Goal: Information Seeking & Learning: Find specific fact

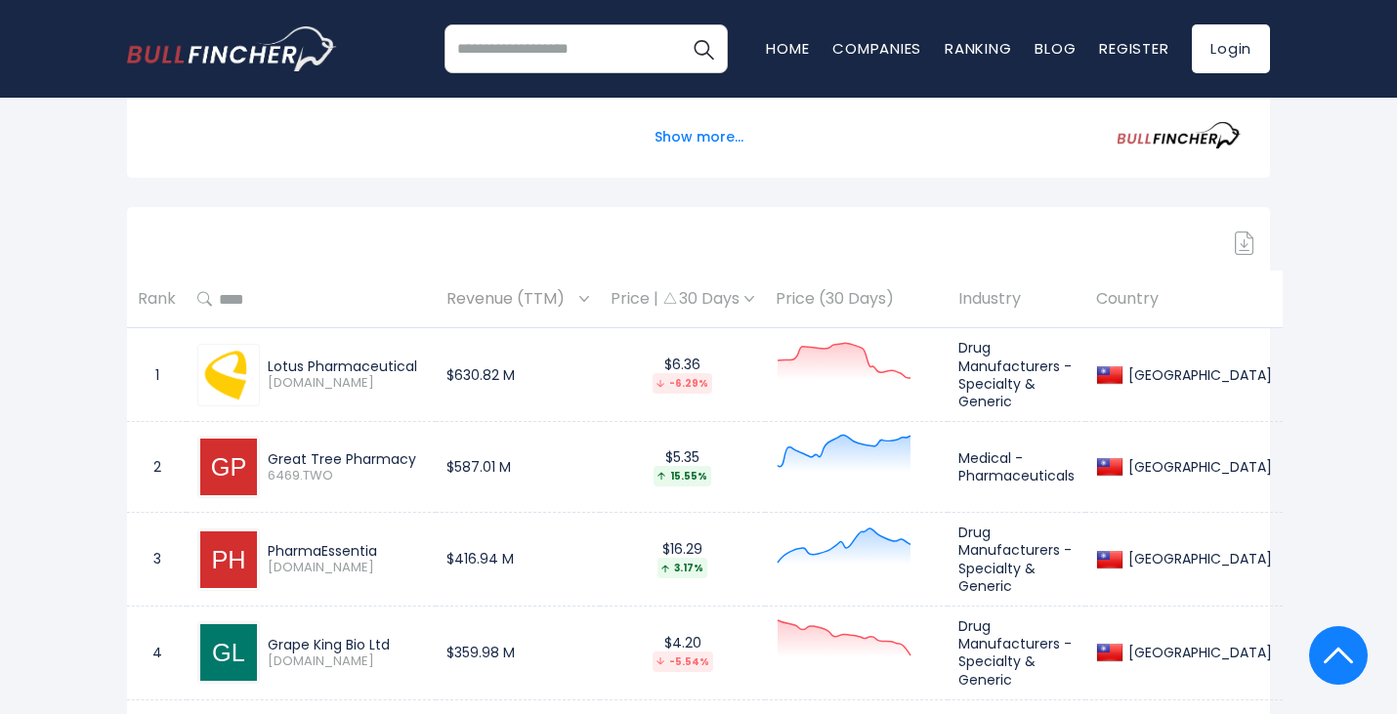
scroll to position [907, 0]
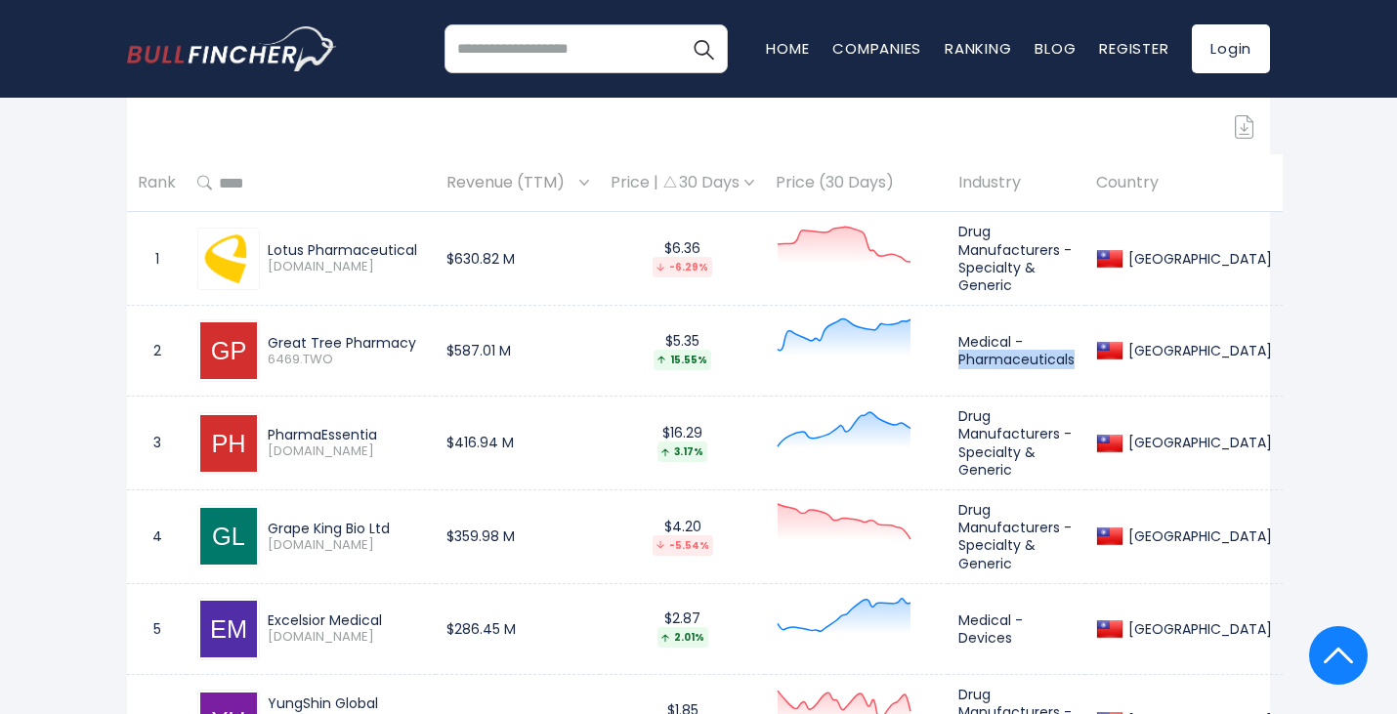
drag, startPoint x: 986, startPoint y: 358, endPoint x: 1119, endPoint y: 360, distance: 132.9
click at [1086, 360] on td "Medical - Pharmaceuticals" at bounding box center [1017, 351] width 138 height 91
click at [1086, 358] on td "Medical - Pharmaceuticals" at bounding box center [1017, 351] width 138 height 91
drag, startPoint x: 1106, startPoint y: 356, endPoint x: 961, endPoint y: 355, distance: 145.6
click at [961, 355] on tr "2 Great Tree Pharmacy 6469.TWO $587.01 M $5.35 15.55% Medical - Pharmaceuticals…" at bounding box center [705, 351] width 1156 height 91
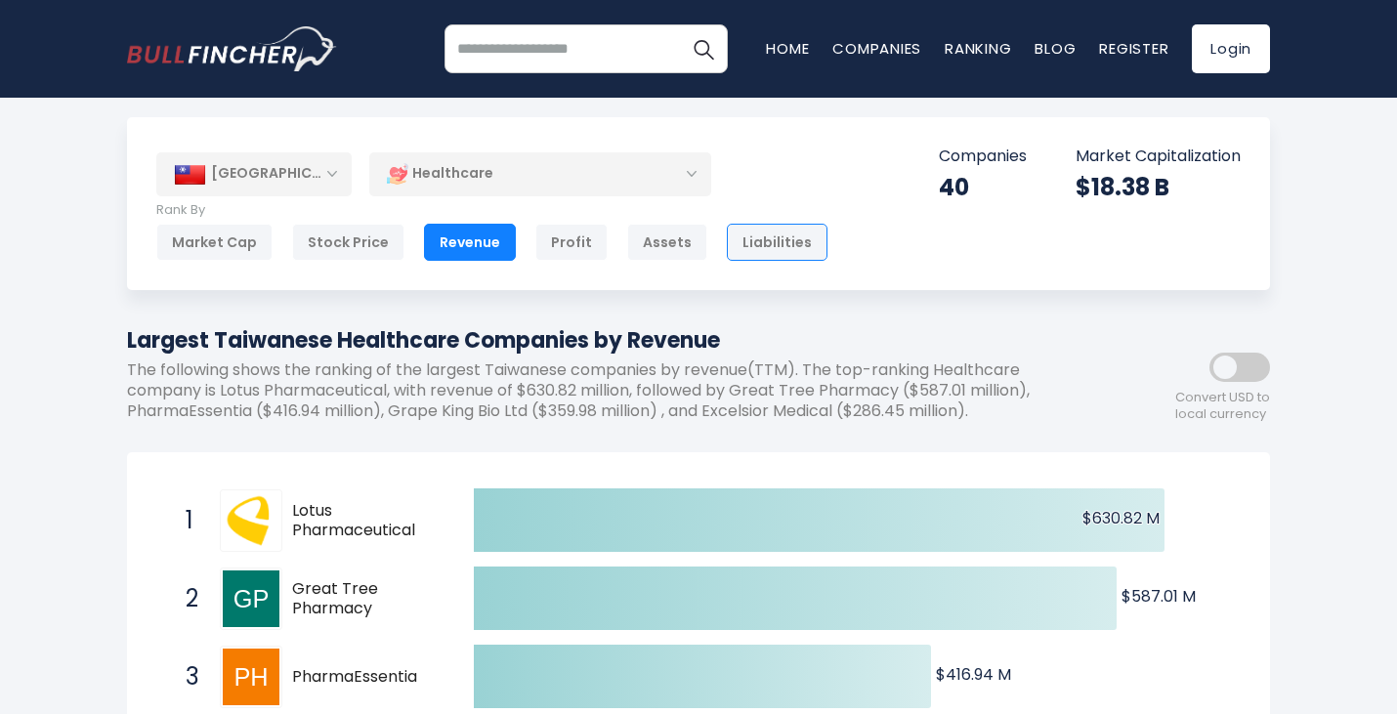
scroll to position [0, 0]
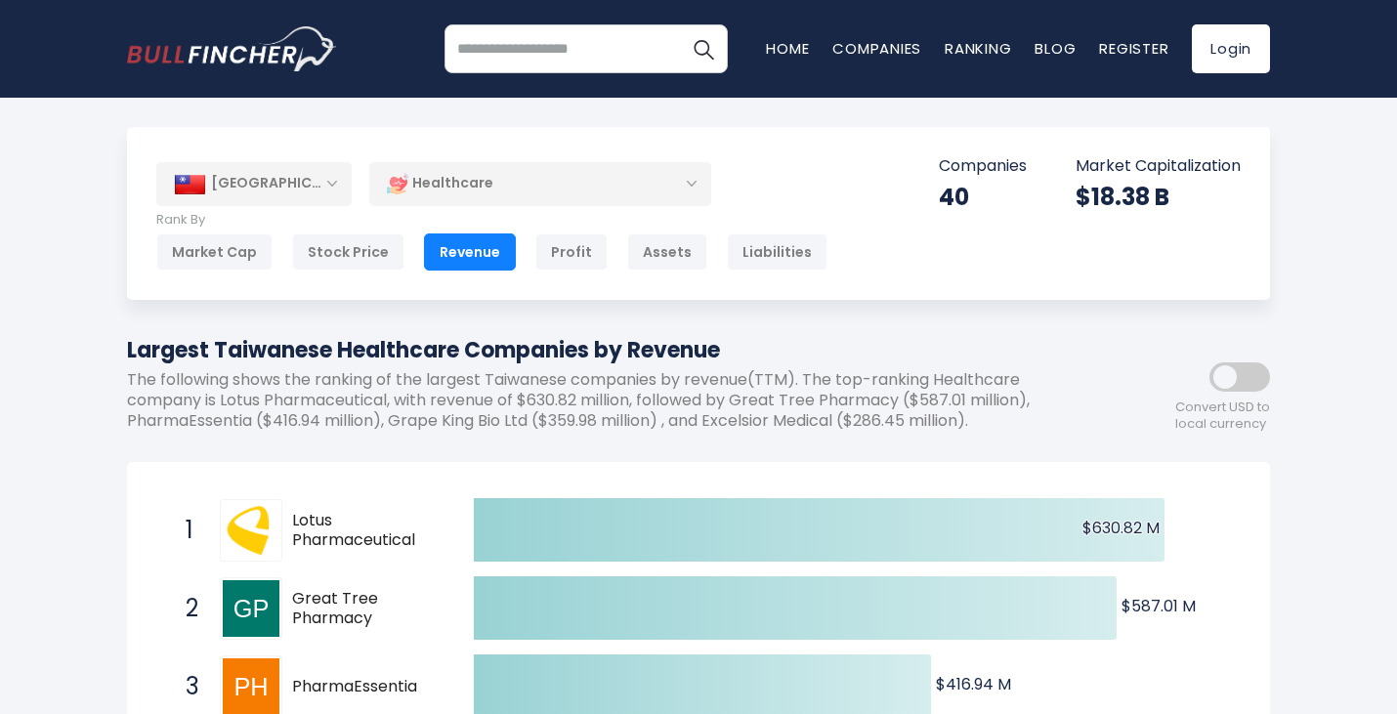
click at [698, 176] on div "Healthcare" at bounding box center [540, 183] width 342 height 45
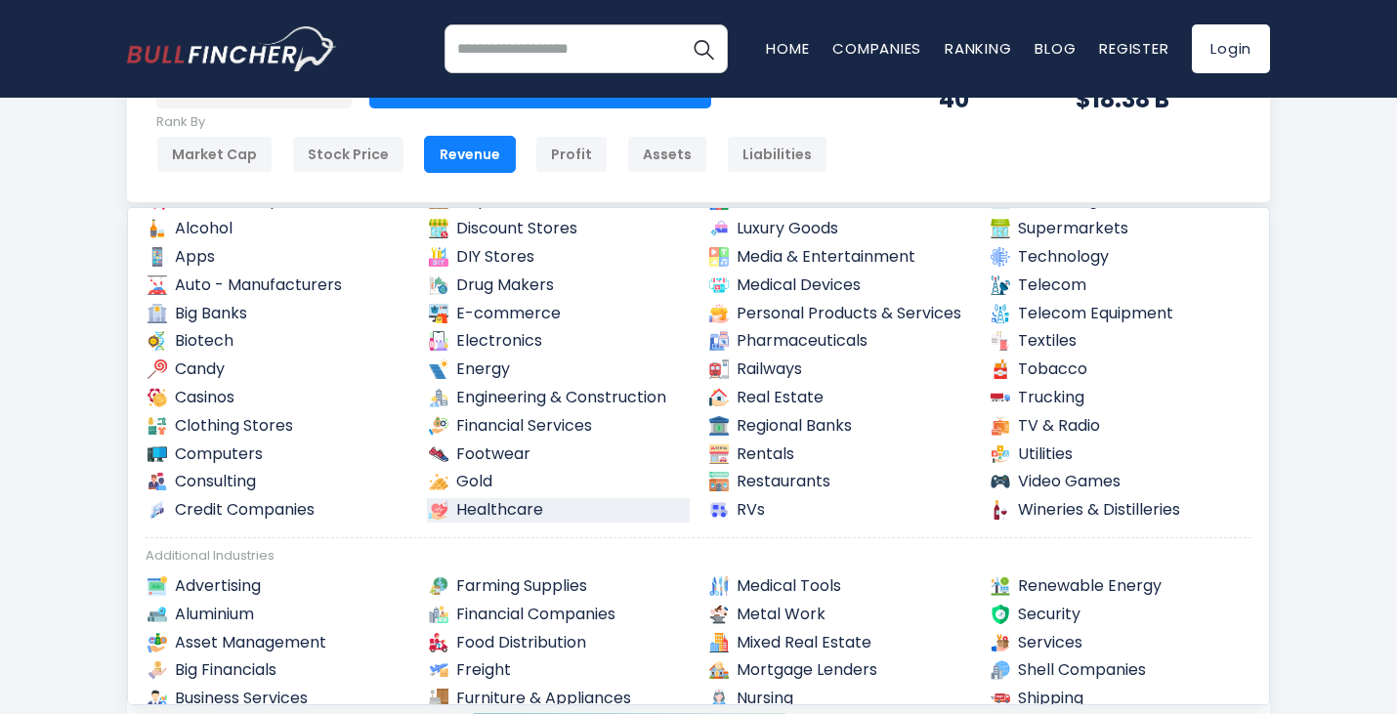
scroll to position [107, 0]
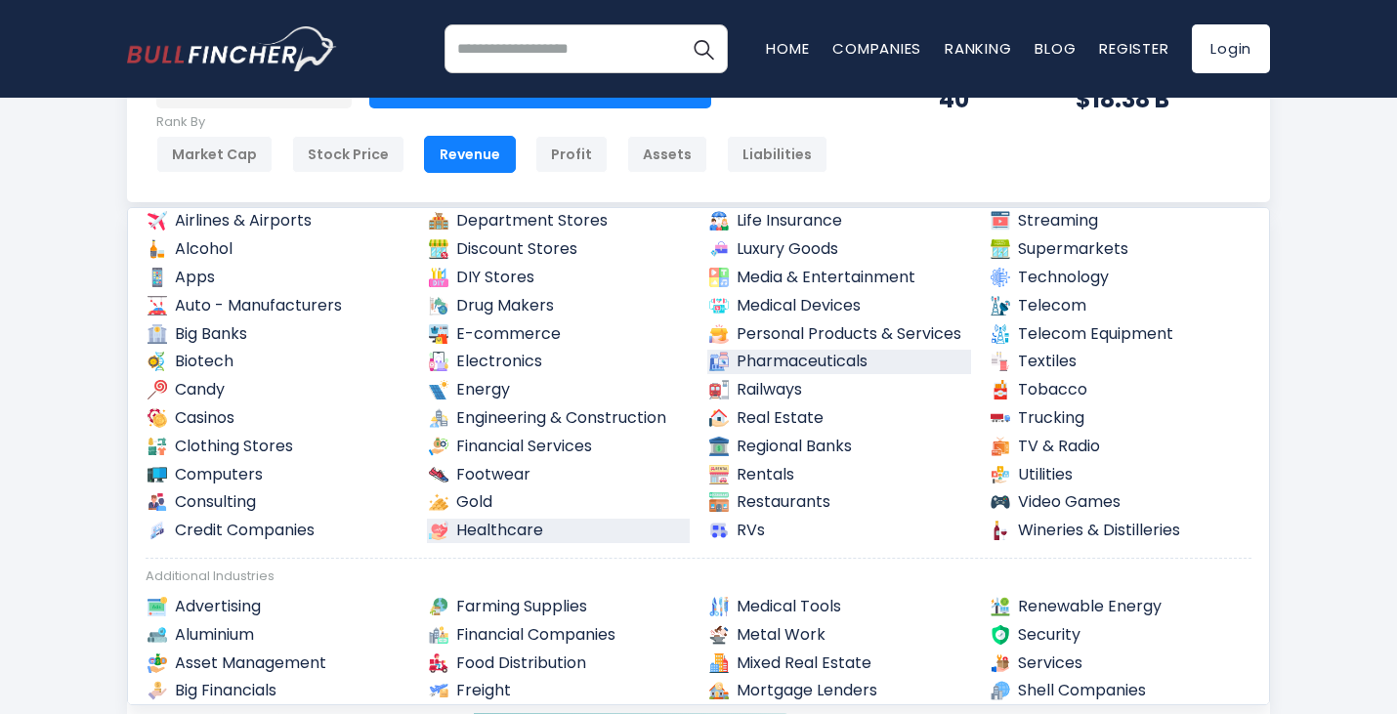
click at [830, 364] on link "Pharmaceuticals" at bounding box center [839, 362] width 264 height 24
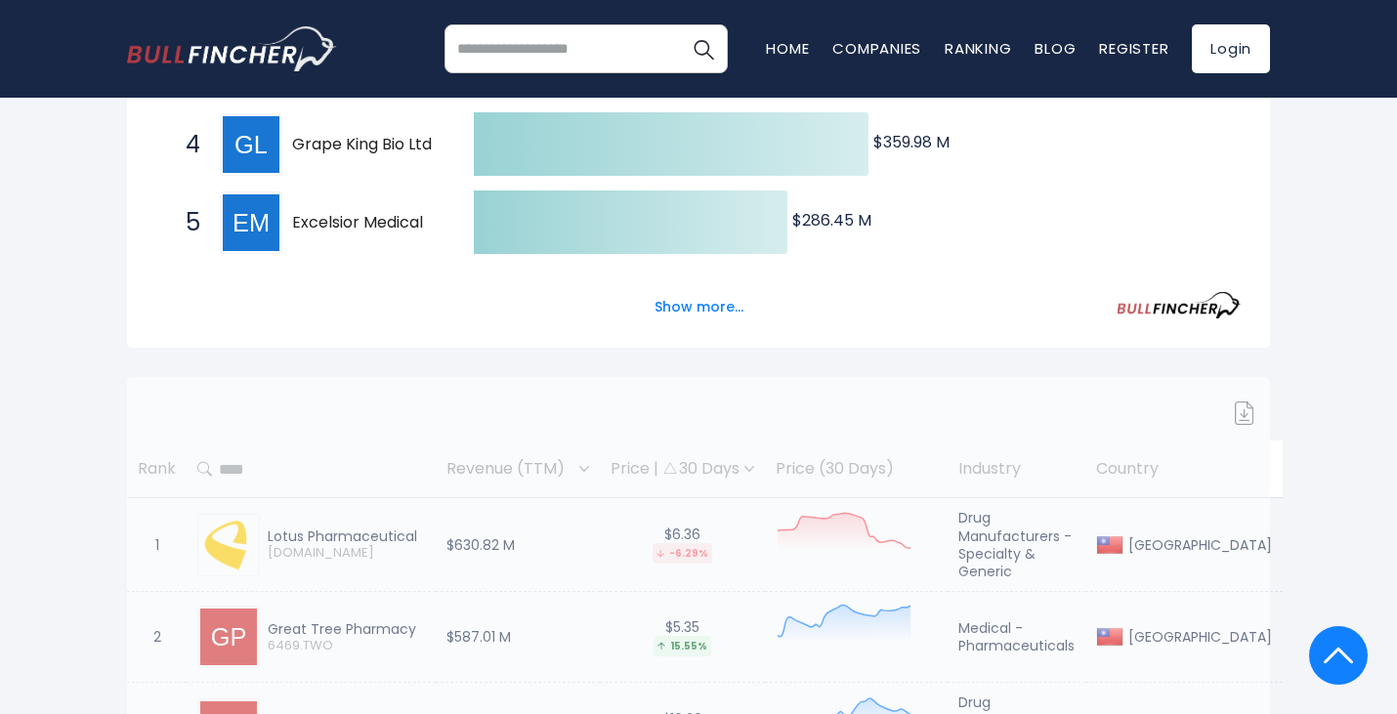
scroll to position [684, 0]
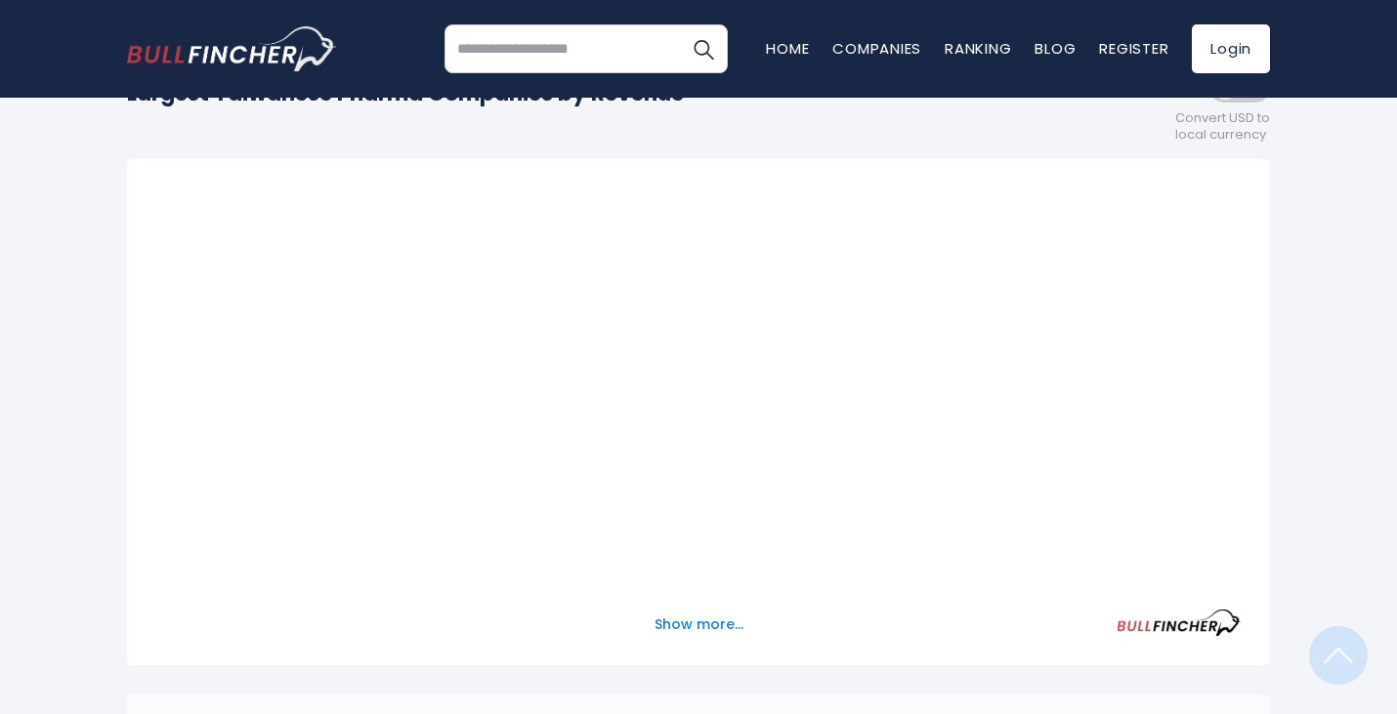
scroll to position [98, 0]
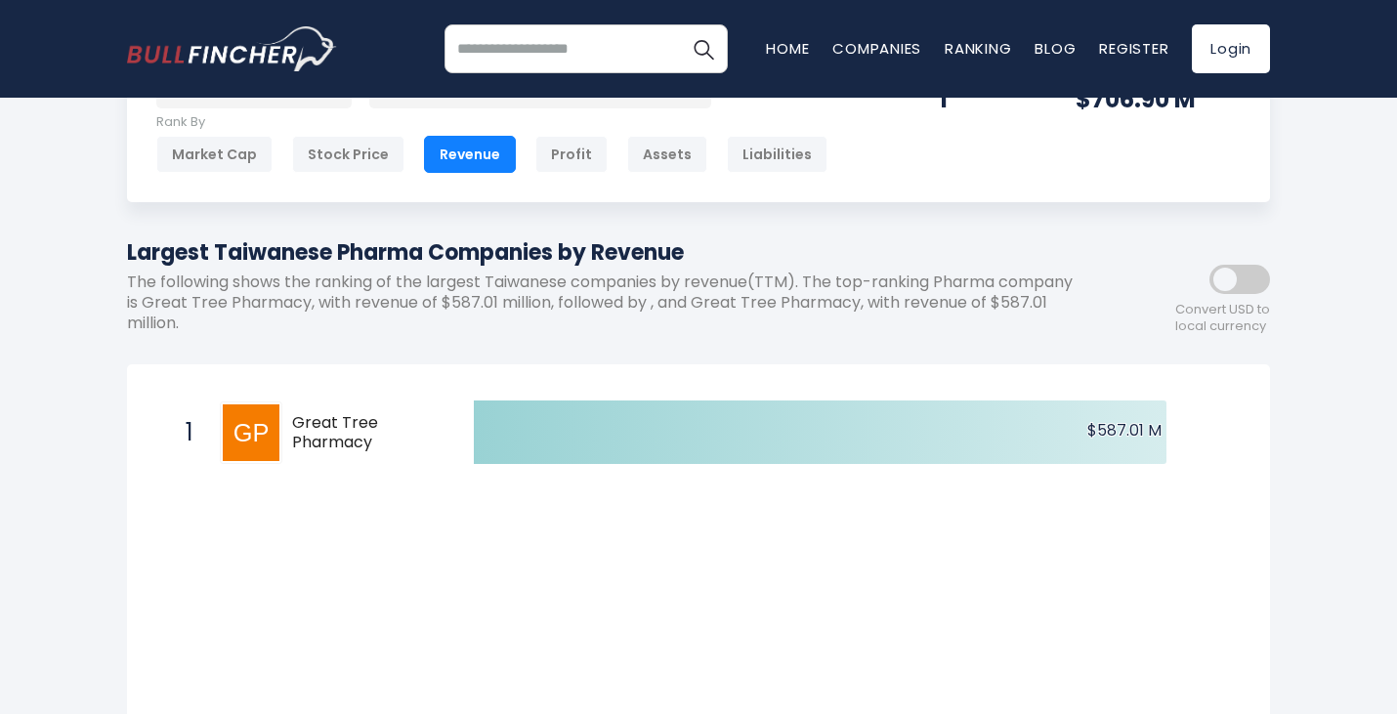
click at [1310, 461] on div "Taiwan Entire World 30,373 North America 3,966" at bounding box center [698, 681] width 1397 height 1304
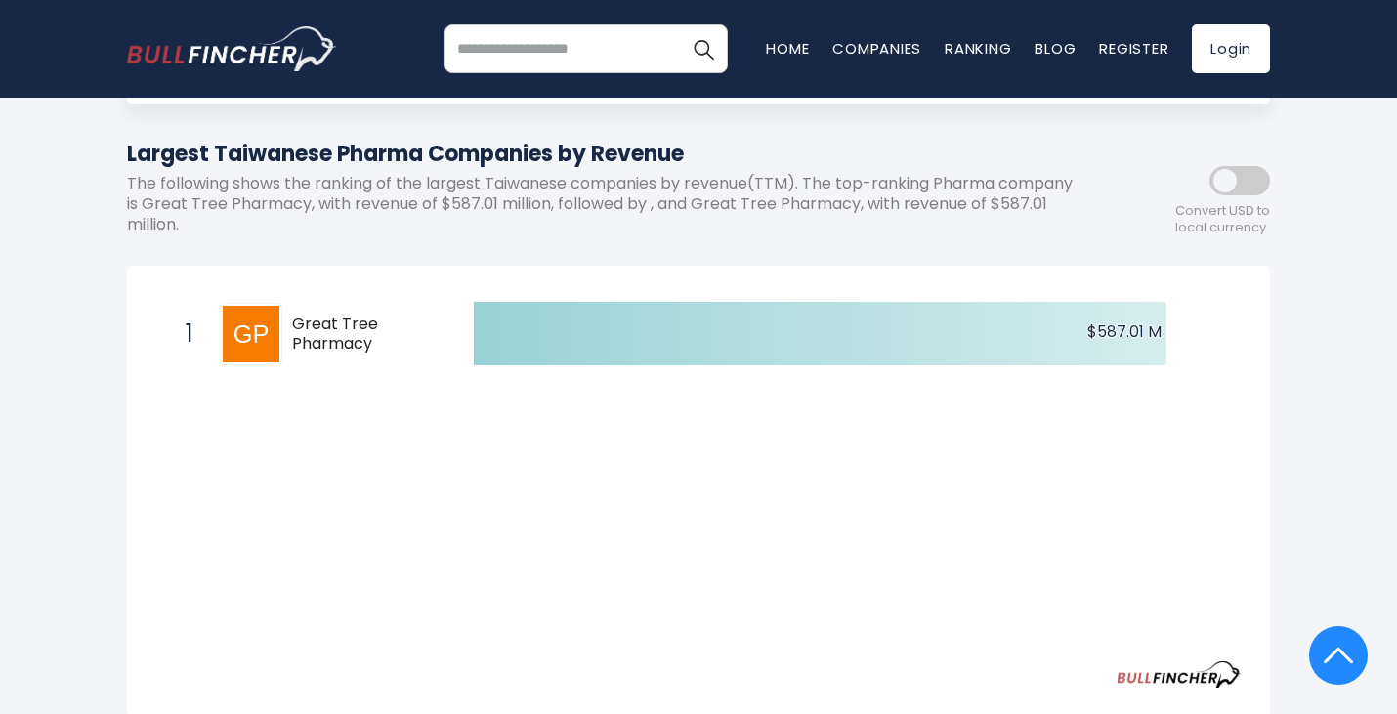
scroll to position [0, 0]
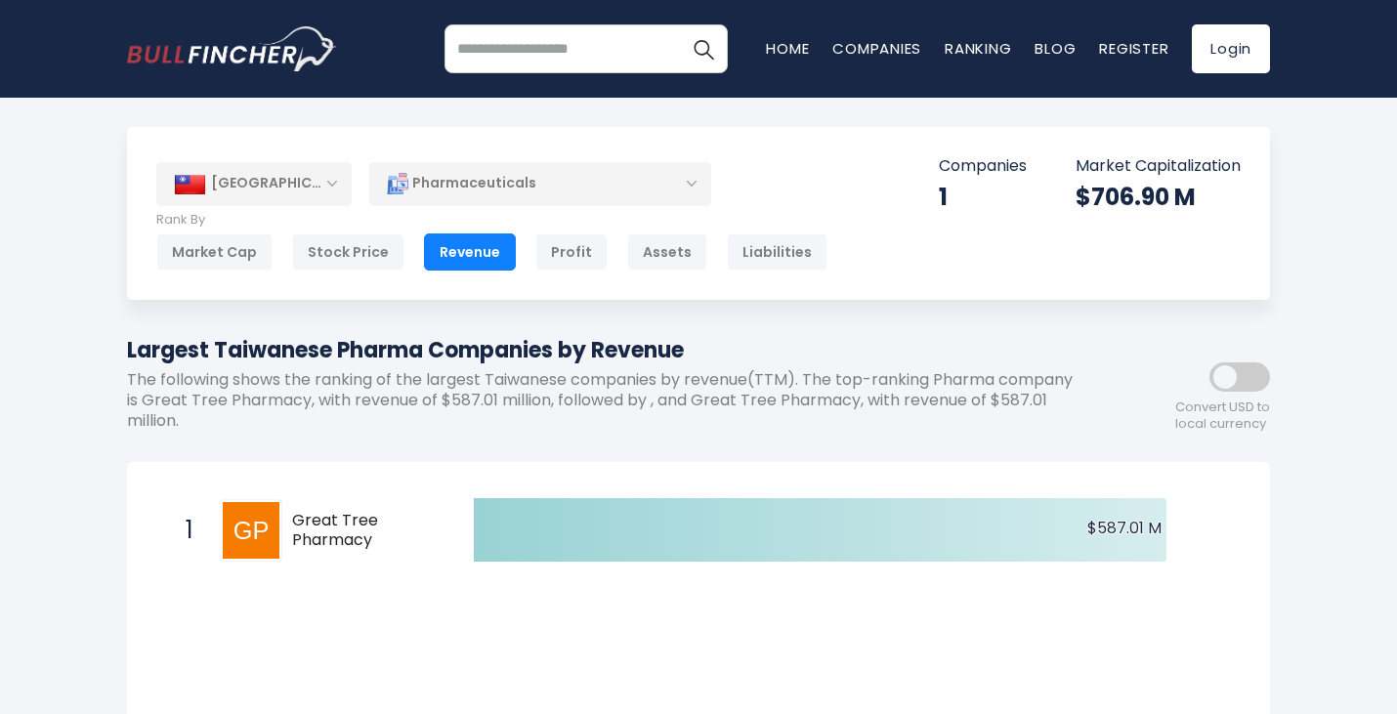
click at [512, 189] on div "Pharmaceuticals" at bounding box center [540, 183] width 342 height 45
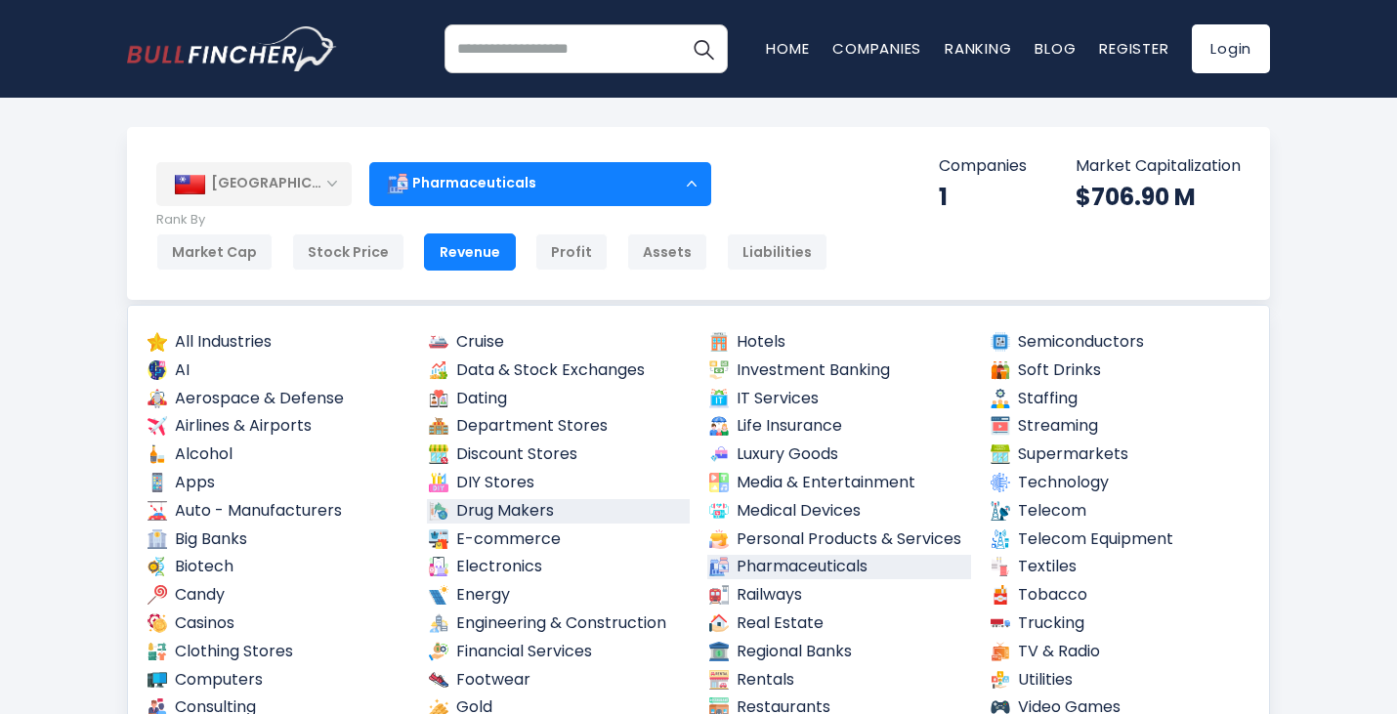
click at [508, 511] on link "Drug Makers" at bounding box center [559, 511] width 264 height 24
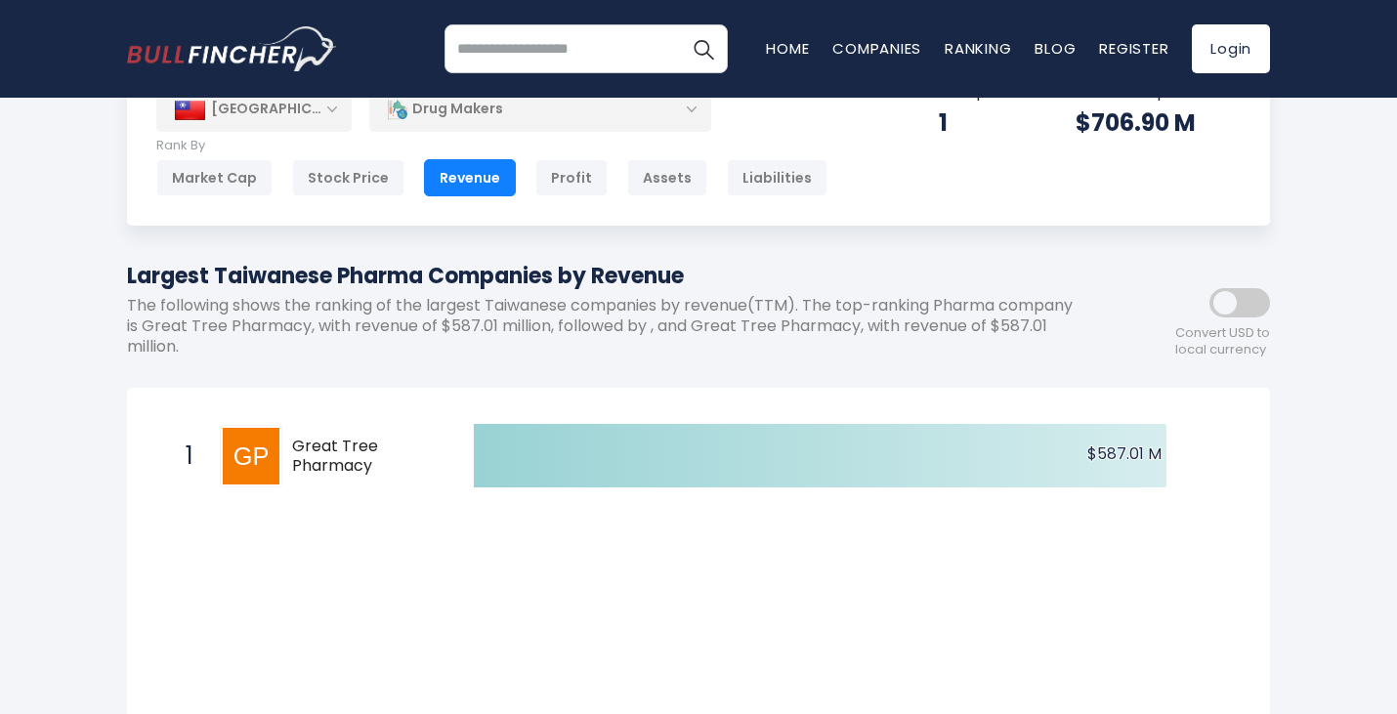
scroll to position [98, 0]
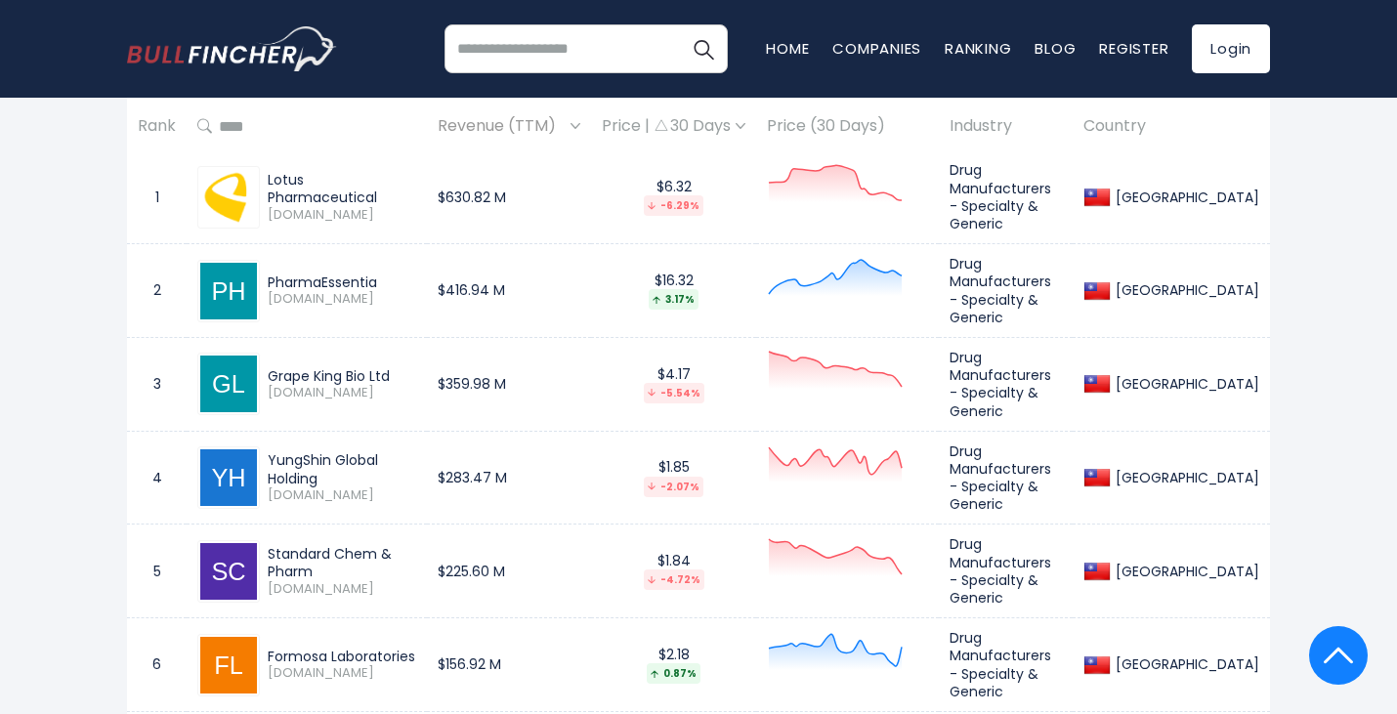
scroll to position [977, 0]
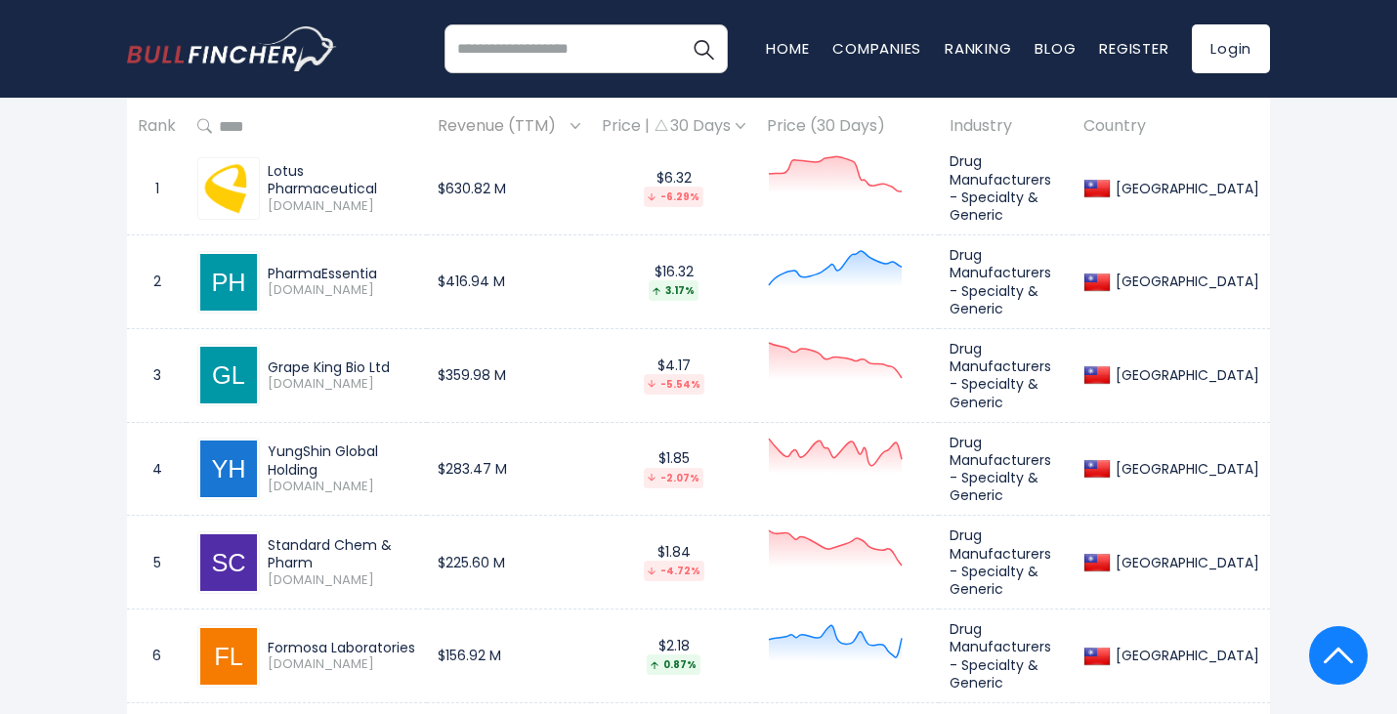
drag, startPoint x: 314, startPoint y: 551, endPoint x: 268, endPoint y: 540, distance: 47.2
click at [268, 540] on div "Standard Chem & Pharm" at bounding box center [342, 553] width 149 height 35
copy div "Standard Chem & Pharm"
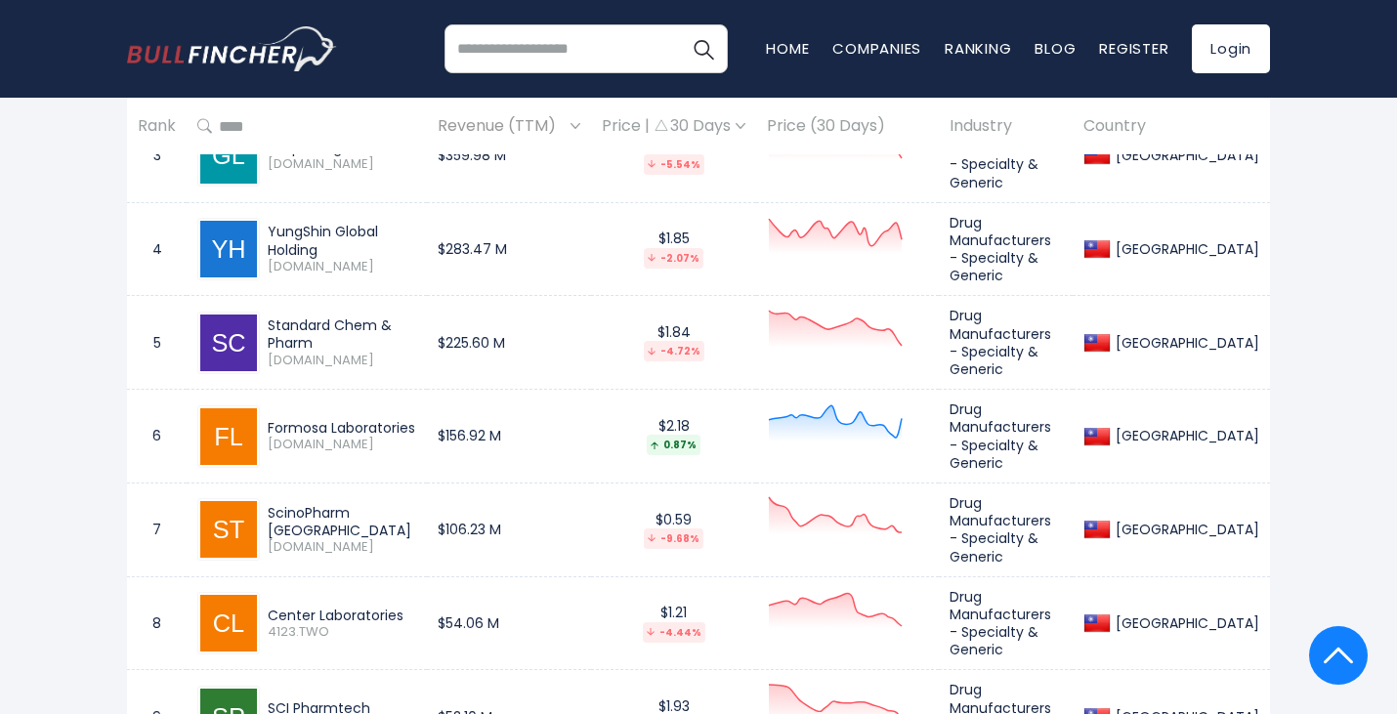
scroll to position [1270, 0]
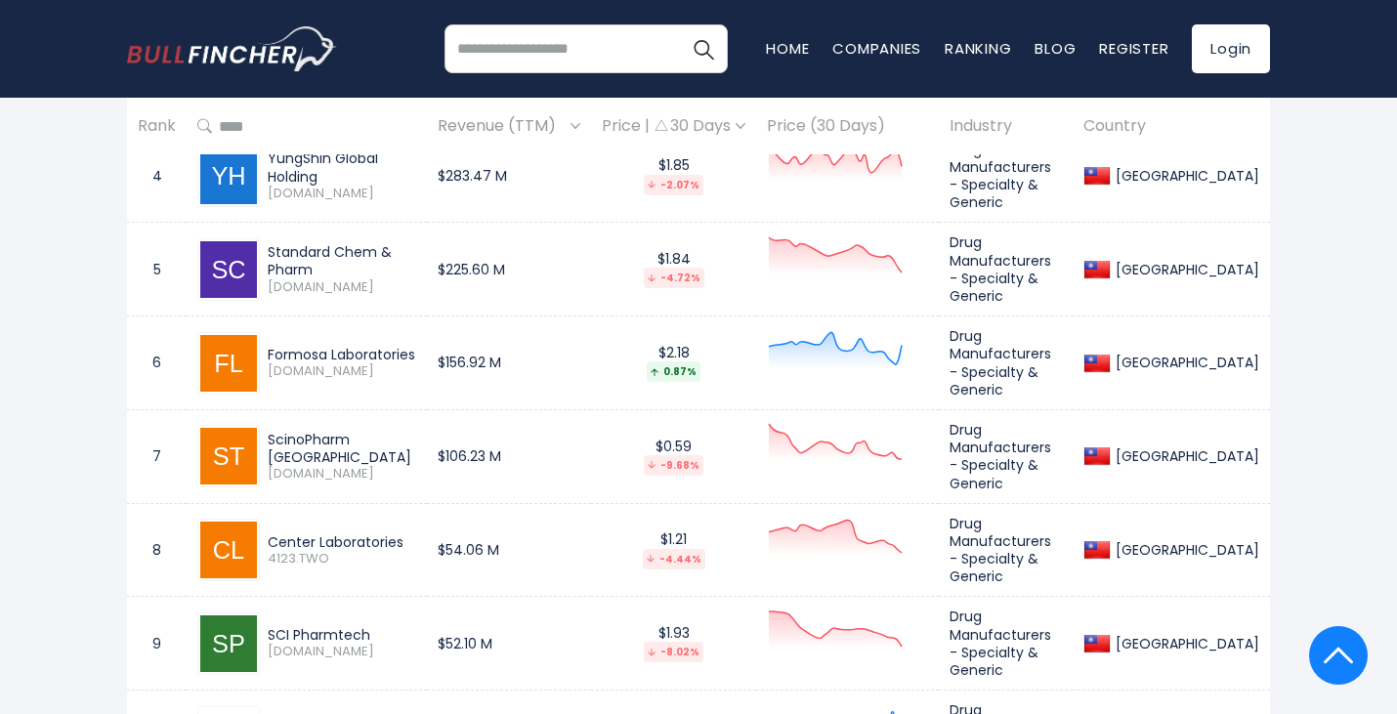
drag, startPoint x: 268, startPoint y: 428, endPoint x: 402, endPoint y: 424, distance: 133.9
click at [402, 431] on div "ScinoPharm [GEOGRAPHIC_DATA]" at bounding box center [342, 448] width 149 height 35
copy div "ScinoPharm [GEOGRAPHIC_DATA]"
drag, startPoint x: 269, startPoint y: 518, endPoint x: 402, endPoint y: 520, distance: 132.9
click at [402, 534] on div "Center Laboratories" at bounding box center [342, 543] width 149 height 18
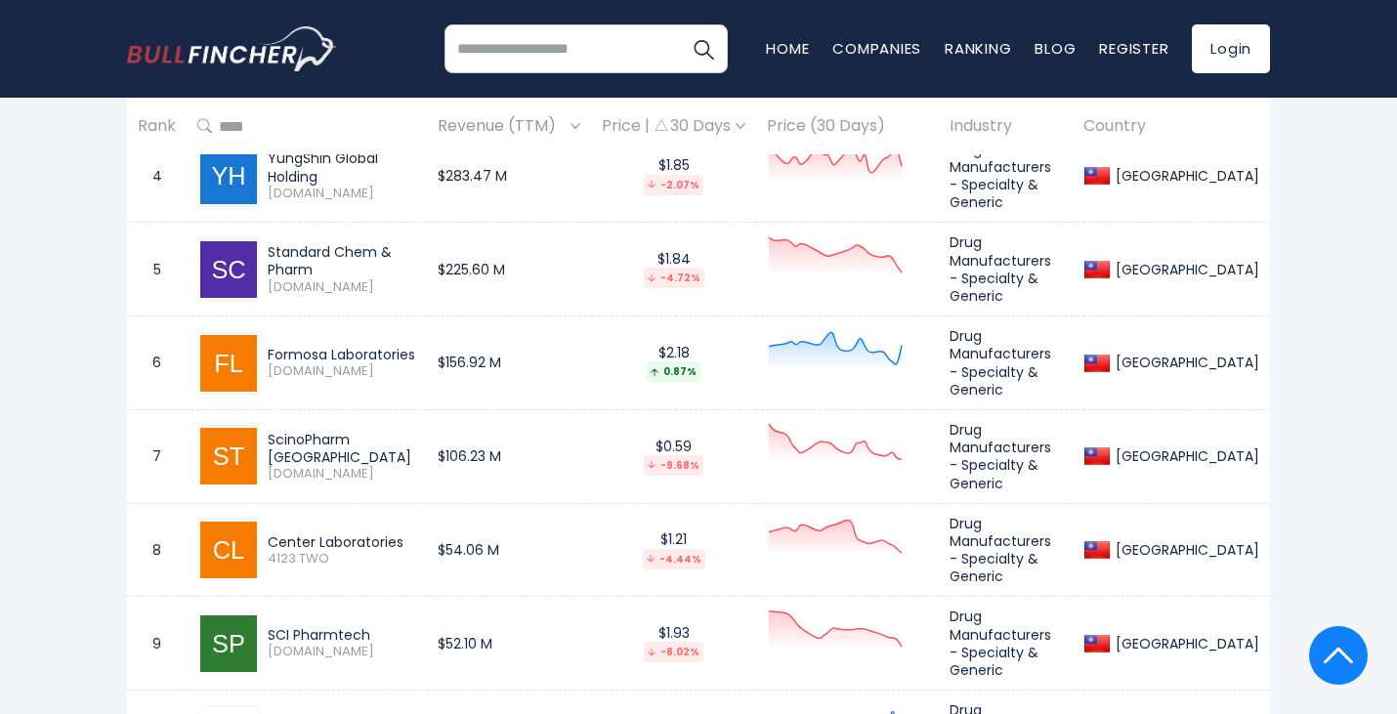
copy div "Center Laboratories"
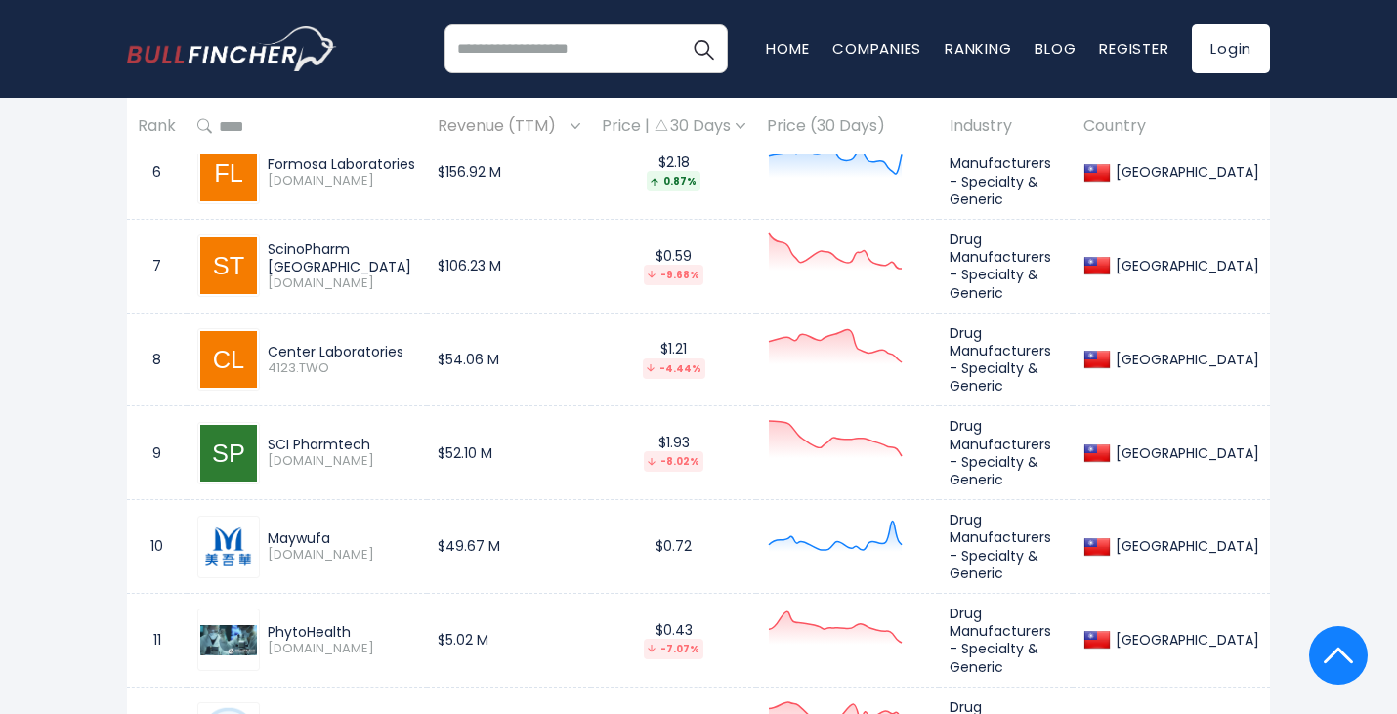
scroll to position [1466, 0]
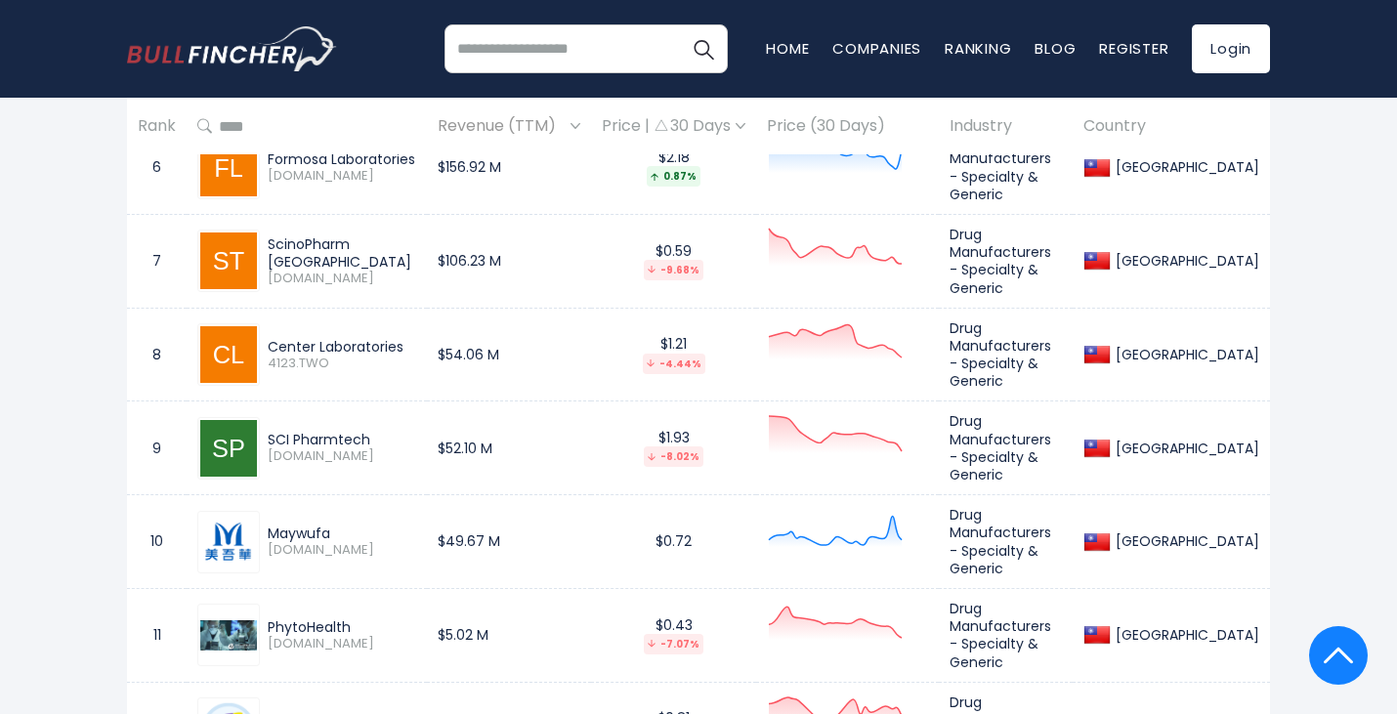
drag, startPoint x: 367, startPoint y: 413, endPoint x: 271, endPoint y: 412, distance: 96.7
click at [271, 431] on div "SCI Pharmtech" at bounding box center [342, 440] width 149 height 18
copy div "SCI Pharmtech"
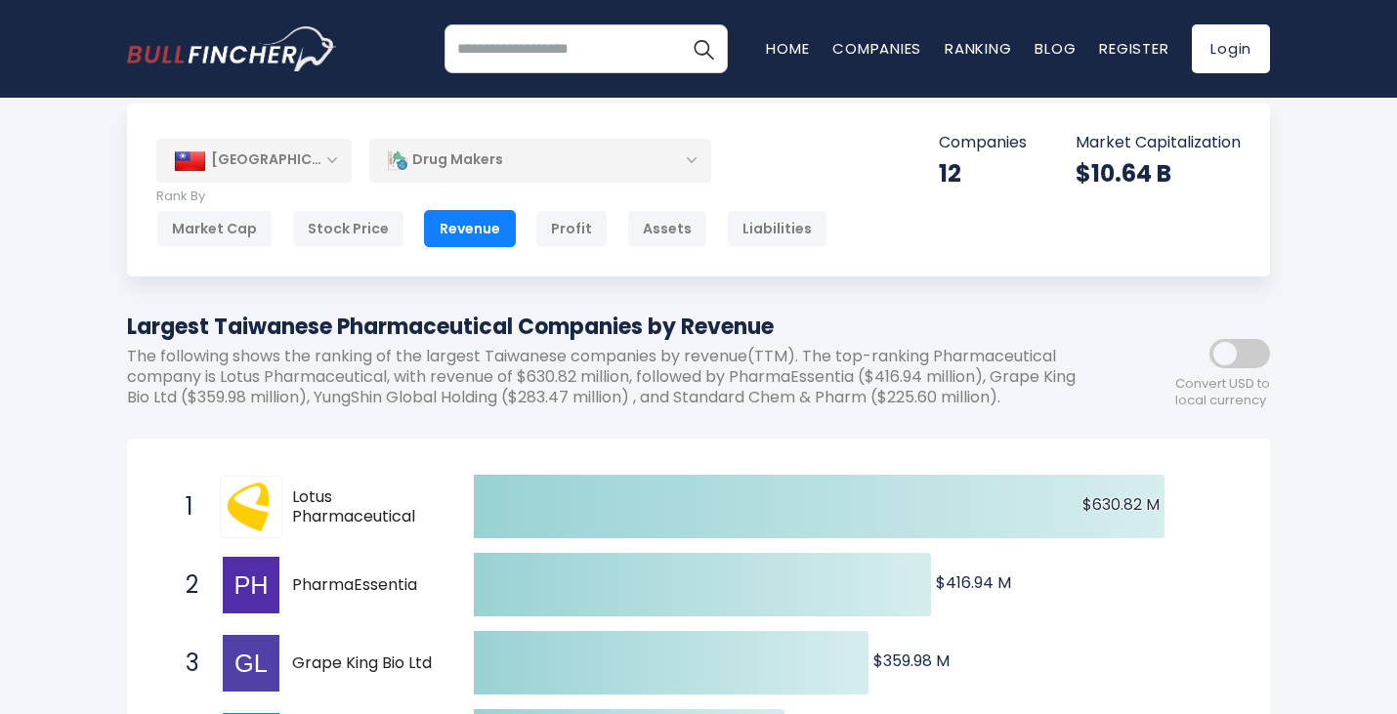
scroll to position [0, 0]
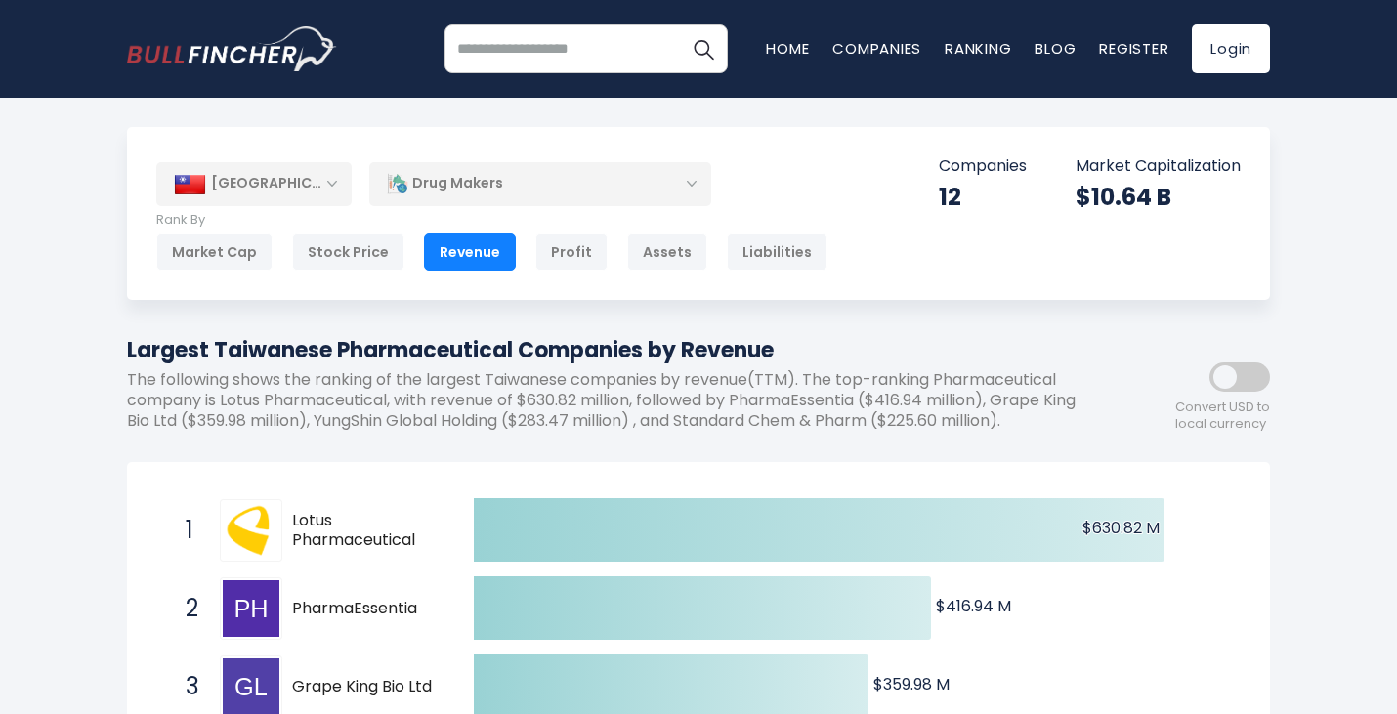
click at [472, 191] on div "Drug Makers" at bounding box center [540, 183] width 342 height 45
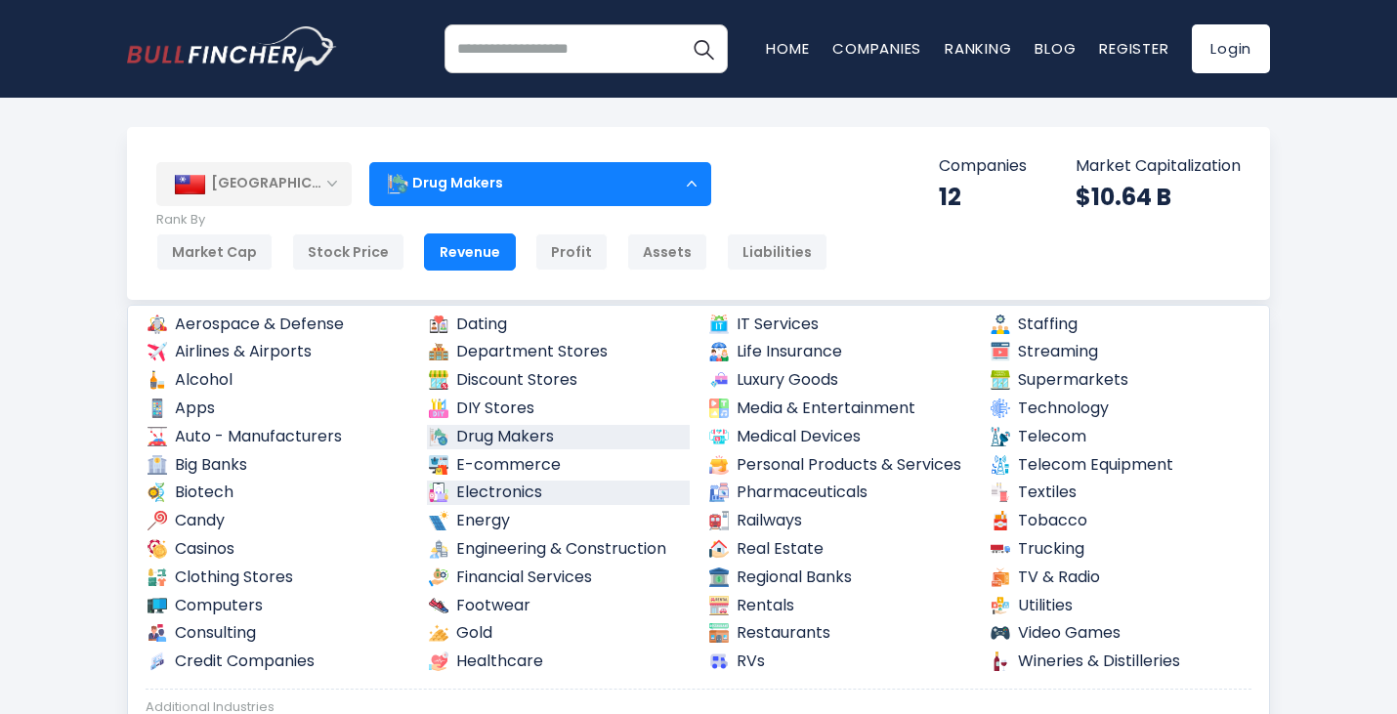
scroll to position [98, 0]
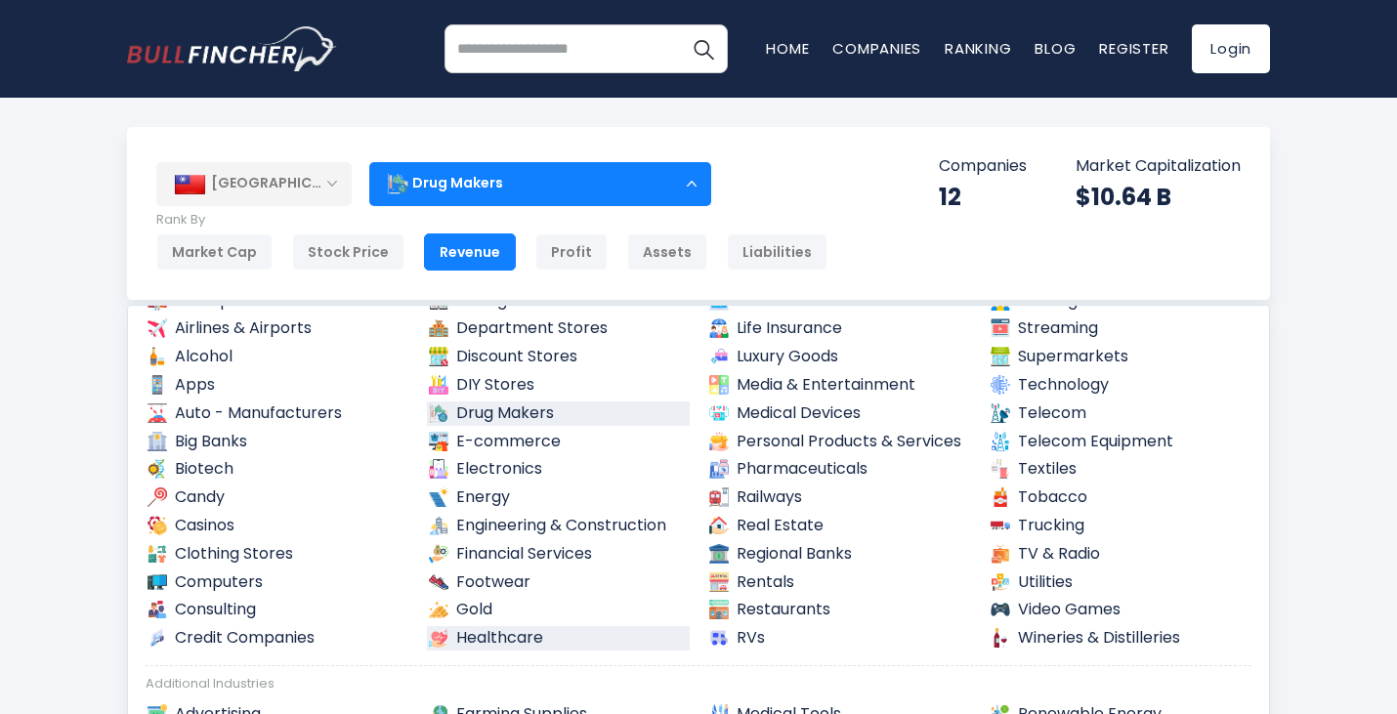
click at [505, 641] on link "Healthcare" at bounding box center [559, 638] width 264 height 24
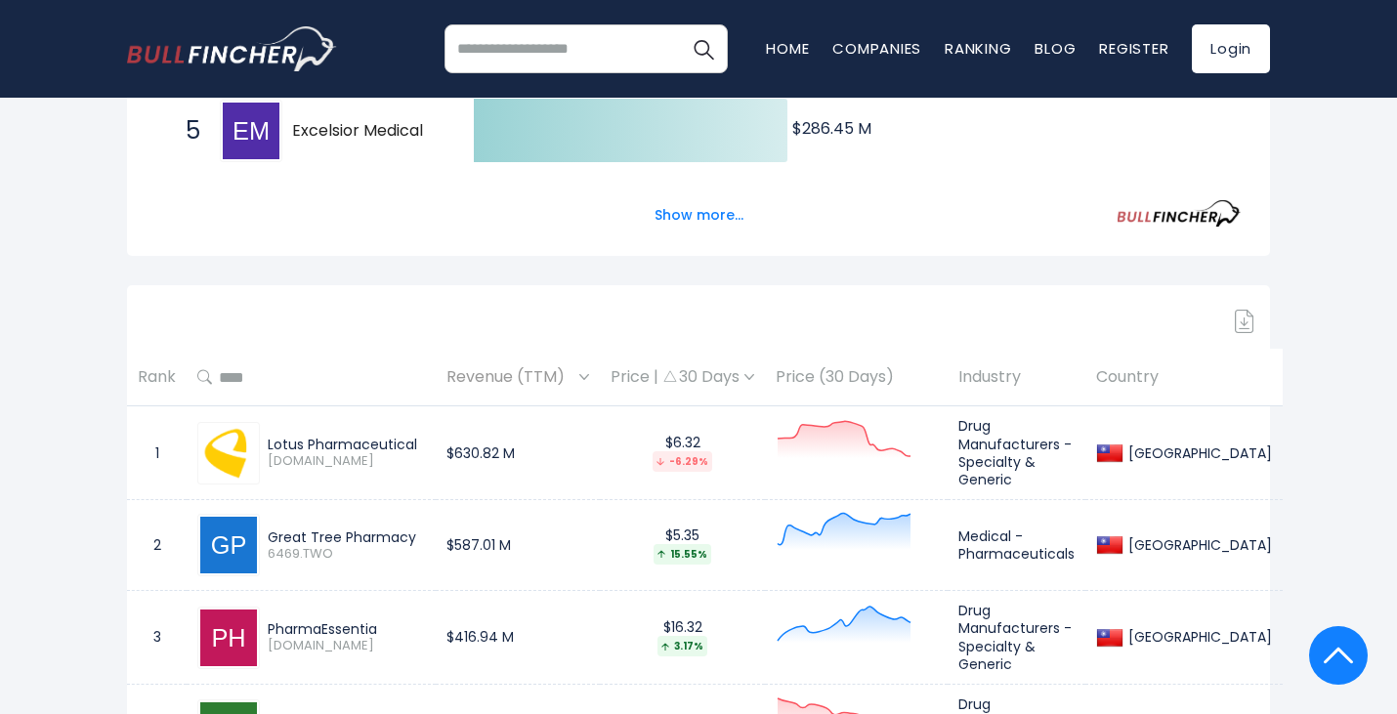
scroll to position [782, 0]
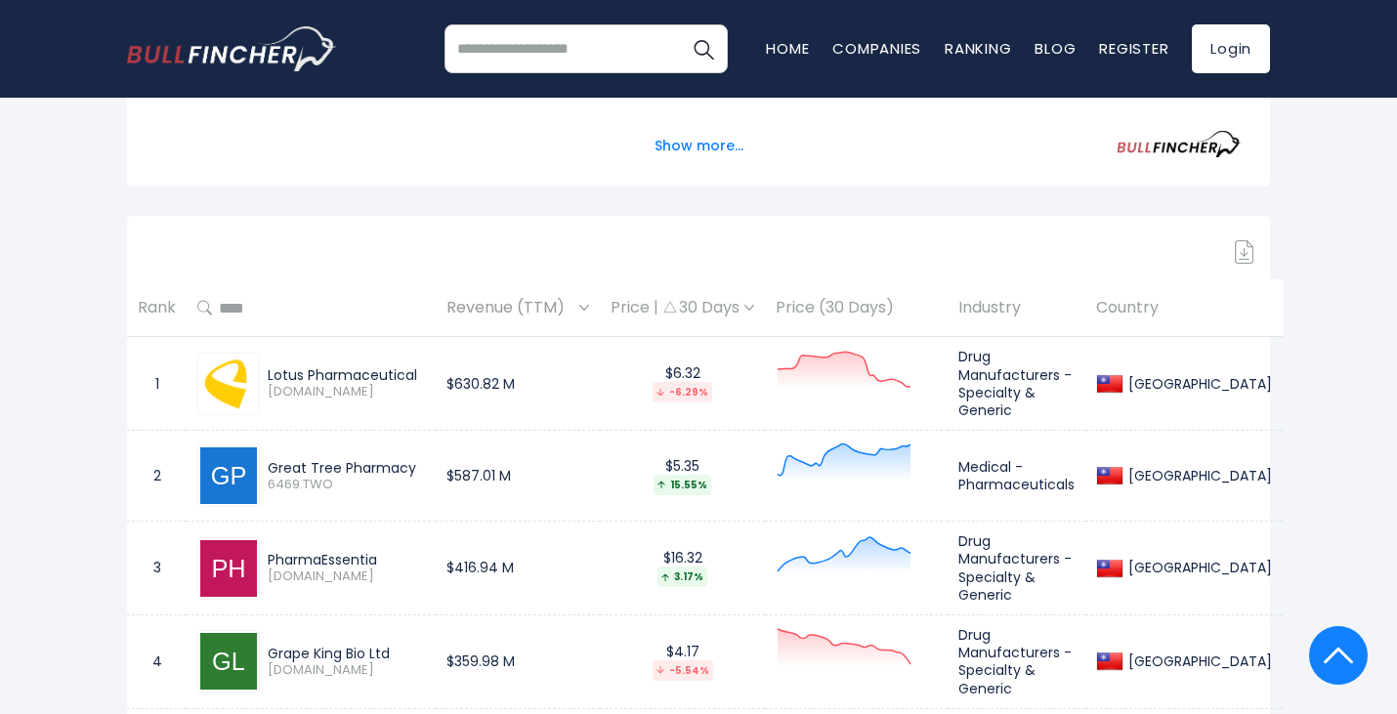
drag, startPoint x: 268, startPoint y: 463, endPoint x: 421, endPoint y: 452, distance: 153.8
click at [421, 452] on div "Great Tree Pharmacy 6469.TWO" at bounding box center [311, 476] width 228 height 63
copy div "Great Tree Pharmacy"
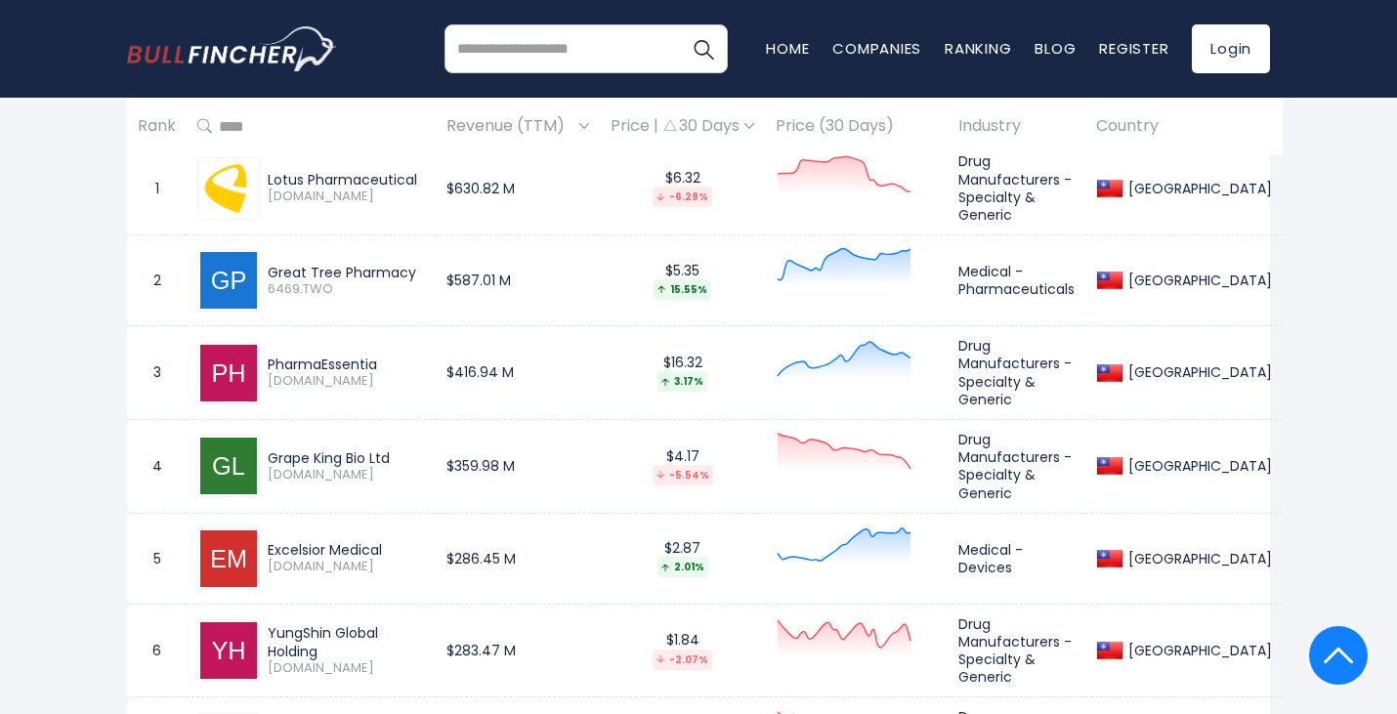
scroll to position [1075, 0]
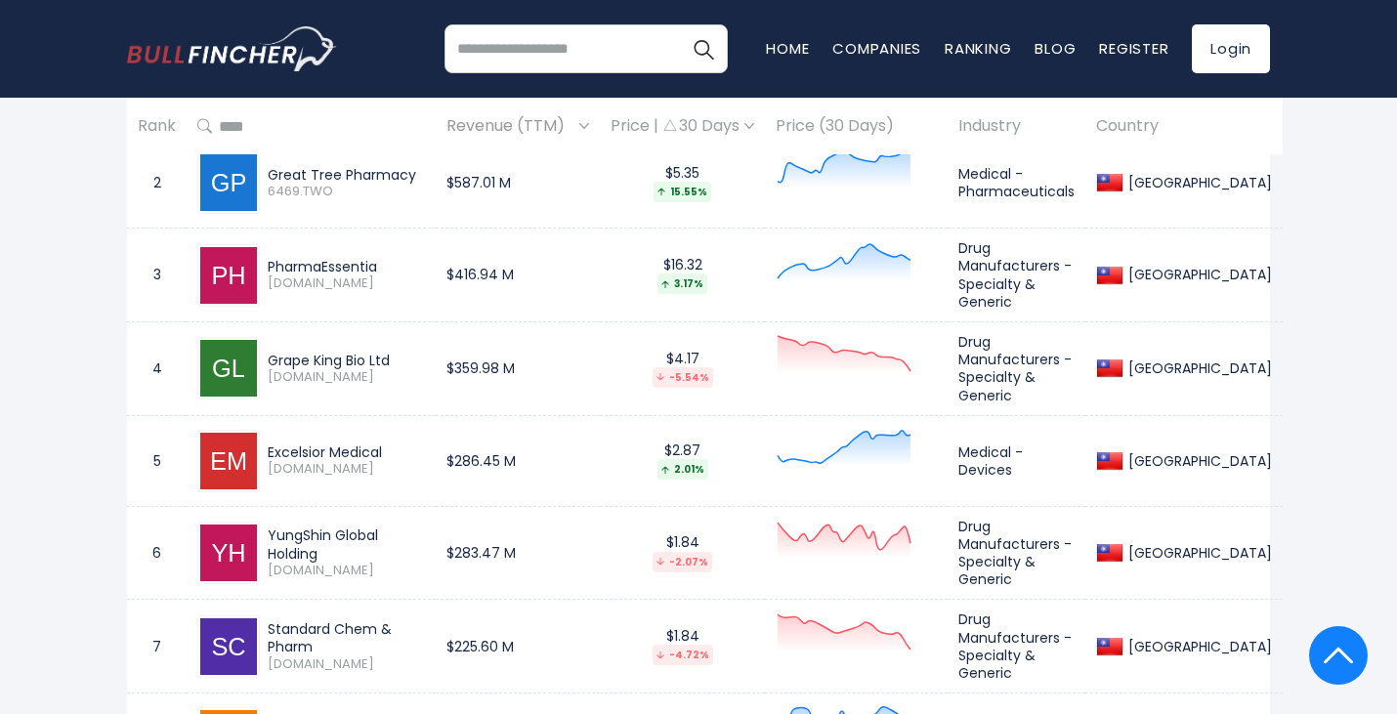
drag, startPoint x: 267, startPoint y: 443, endPoint x: 384, endPoint y: 437, distance: 117.4
click at [384, 444] on div "Excelsior Medical 4104.TW" at bounding box center [342, 461] width 165 height 34
drag, startPoint x: 267, startPoint y: 534, endPoint x: 440, endPoint y: 534, distance: 172.9
click at [425, 534] on div "YungShin Global Holding 3705.TW" at bounding box center [342, 553] width 165 height 52
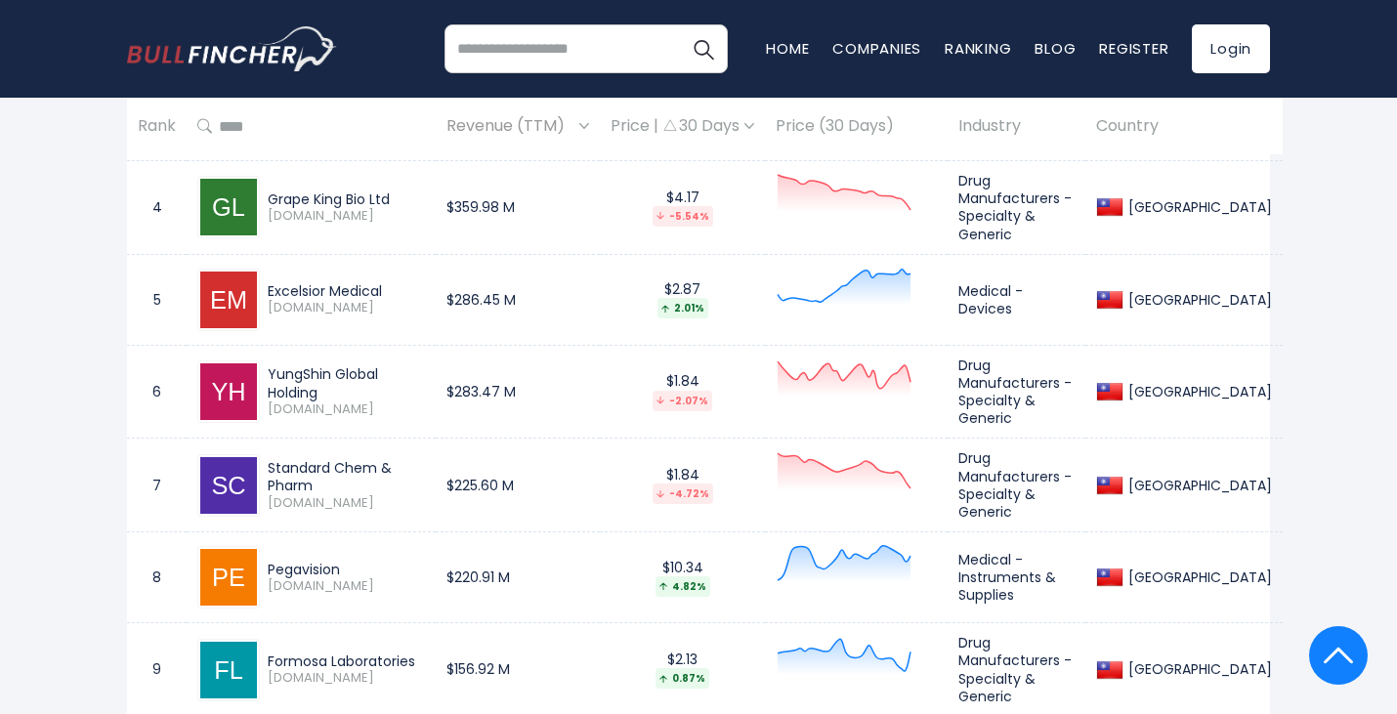
scroll to position [1270, 0]
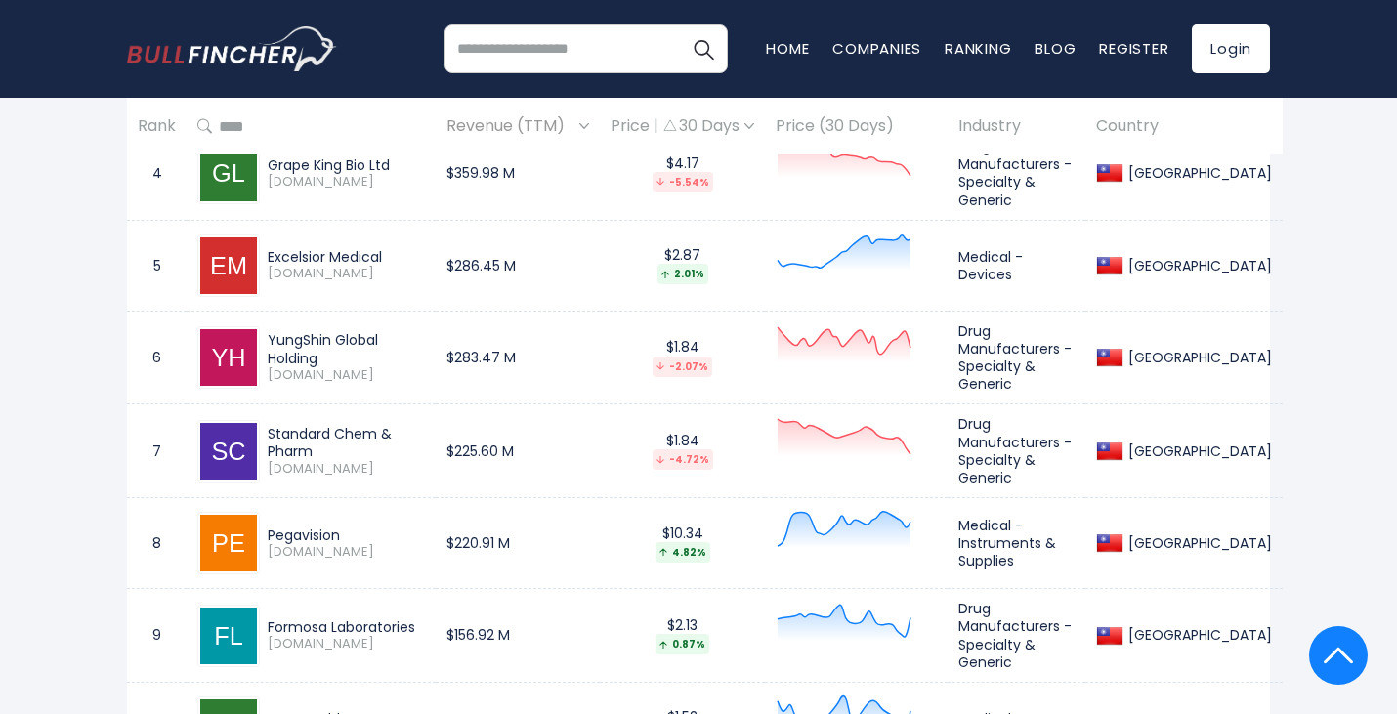
drag, startPoint x: 269, startPoint y: 519, endPoint x: 352, endPoint y: 522, distance: 83.1
click at [352, 527] on div "Pegavision" at bounding box center [346, 536] width 157 height 18
copy div "Pegavision"
